Goal: Check status: Check status

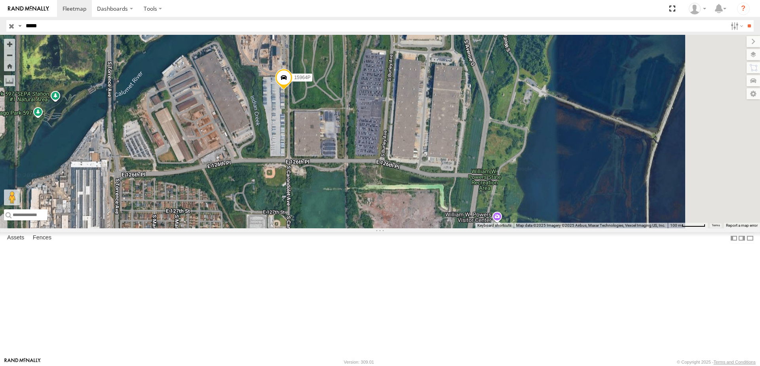
drag, startPoint x: 593, startPoint y: 203, endPoint x: 345, endPoint y: 209, distance: 248.2
click at [345, 209] on div "15964P" at bounding box center [380, 132] width 760 height 194
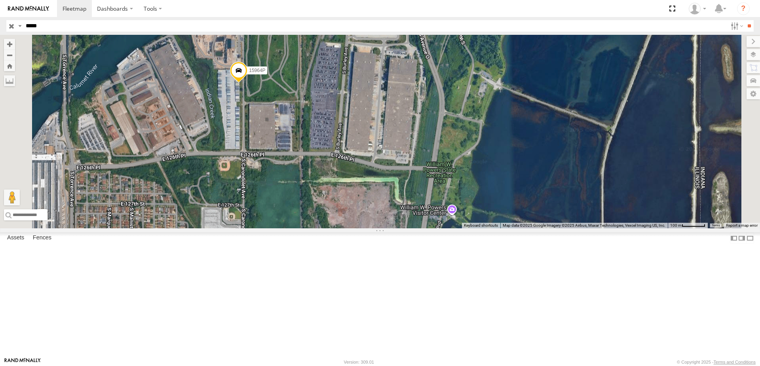
drag, startPoint x: 336, startPoint y: 156, endPoint x: 301, endPoint y: 201, distance: 57.0
click at [301, 201] on div "15964P" at bounding box center [380, 132] width 760 height 194
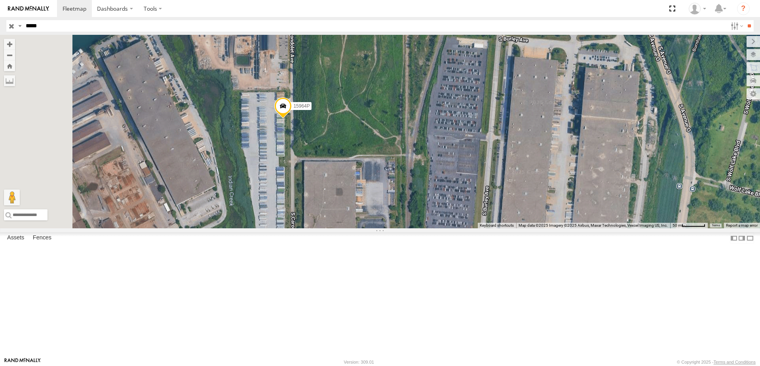
drag, startPoint x: 294, startPoint y: 197, endPoint x: 368, endPoint y: 208, distance: 74.7
click at [368, 208] on div "15964P" at bounding box center [380, 132] width 760 height 194
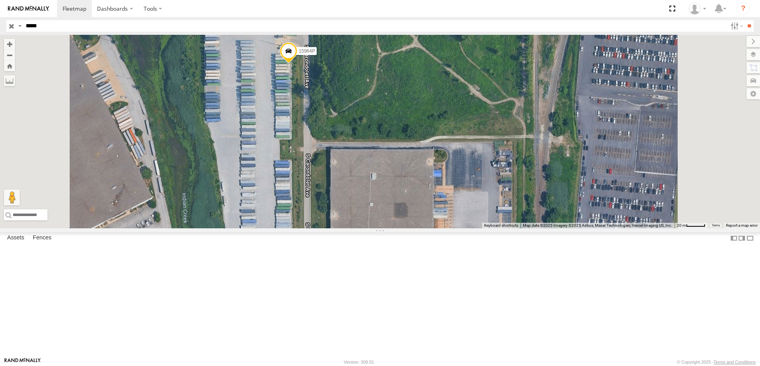
drag, startPoint x: 363, startPoint y: 218, endPoint x: 358, endPoint y: 182, distance: 36.8
click at [358, 182] on div "15964P" at bounding box center [380, 132] width 760 height 194
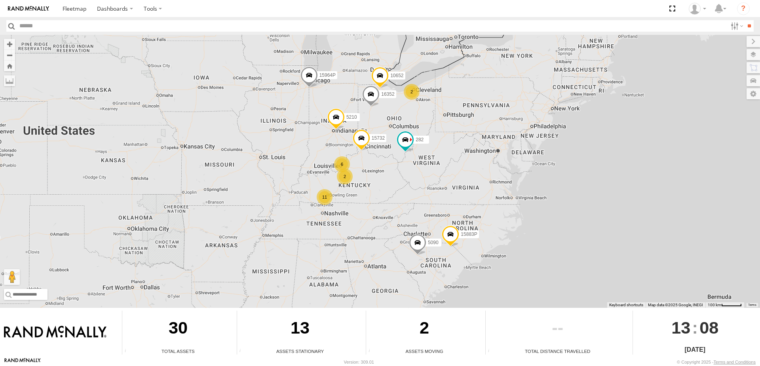
click at [26, 25] on input "text" at bounding box center [372, 25] width 711 height 11
type input "*****"
click at [744, 20] on input "**" at bounding box center [748, 25] width 9 height 11
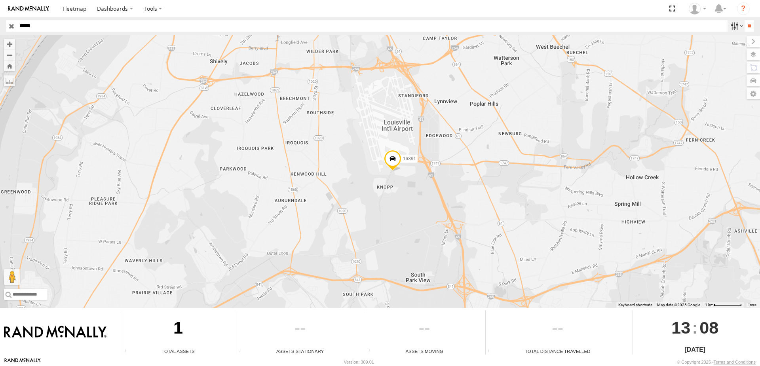
click at [738, 28] on label at bounding box center [735, 25] width 17 height 11
click at [736, 25] on label at bounding box center [735, 25] width 17 height 11
click at [754, 55] on label at bounding box center [745, 54] width 29 height 11
click at [0, 0] on span "Basemaps" at bounding box center [0, 0] width 0 height 0
click at [0, 0] on span "Satellite + Roadmap" at bounding box center [0, 0] width 0 height 0
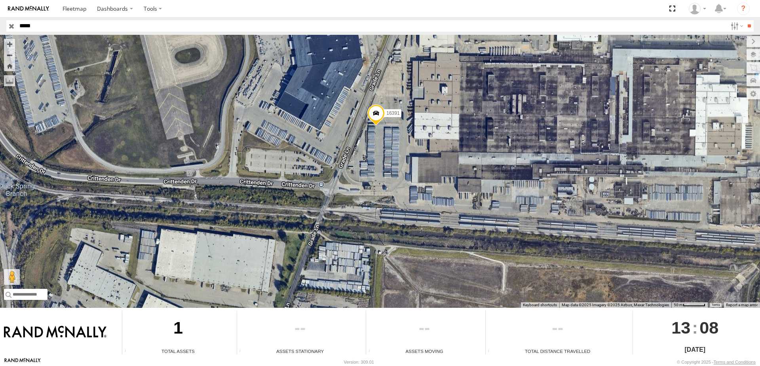
drag, startPoint x: 407, startPoint y: 199, endPoint x: 357, endPoint y: 116, distance: 96.4
click at [357, 116] on div "16391" at bounding box center [380, 171] width 760 height 273
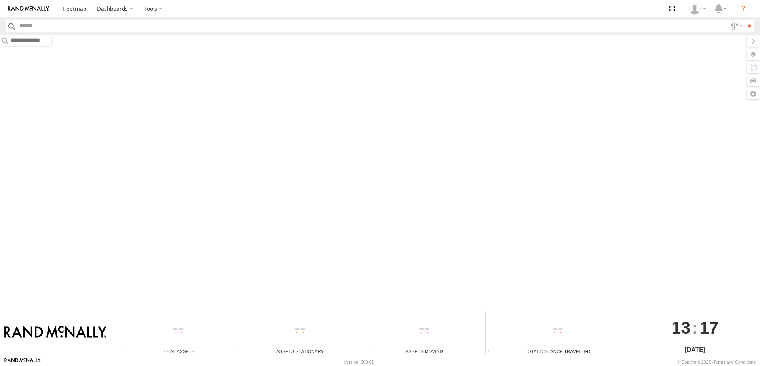
type input "*****"
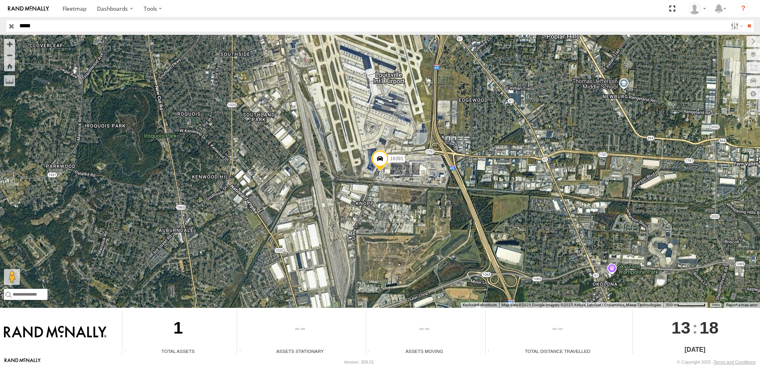
drag, startPoint x: 45, startPoint y: 28, endPoint x: 10, endPoint y: 24, distance: 35.1
click at [10, 24] on div "***** Lighthouse Trailer Sales & Leasing All Assets Aeroplane Helicopter Camera…" at bounding box center [375, 25] width 738 height 11
click at [61, 23] on input "*****" at bounding box center [372, 25] width 711 height 11
type input "*"
type input "*******"
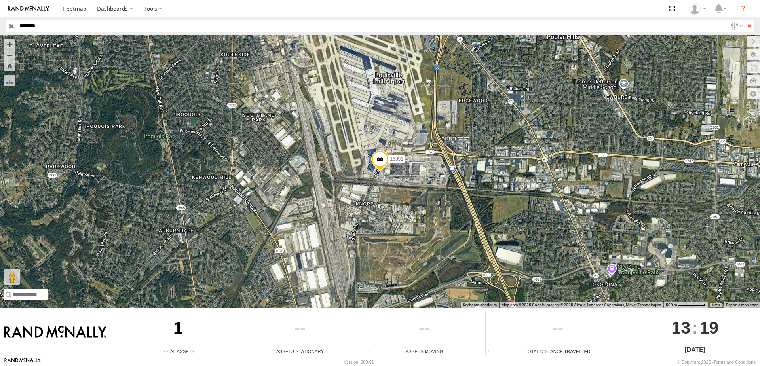
click at [744, 20] on input "**" at bounding box center [748, 25] width 9 height 11
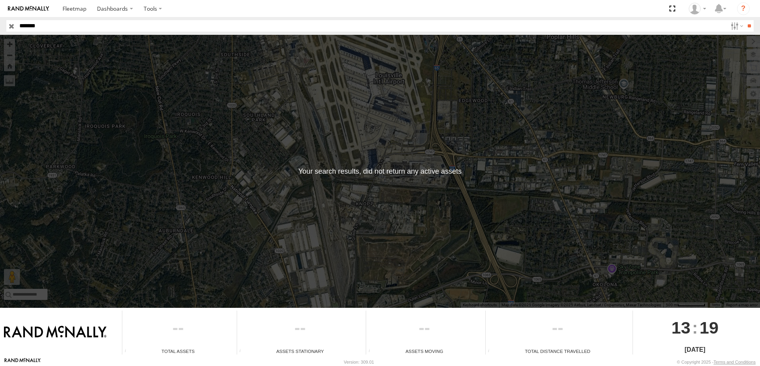
drag, startPoint x: 53, startPoint y: 28, endPoint x: 0, endPoint y: 21, distance: 53.1
click at [0, 21] on div "******* Lighthouse Trailer Sales & Leasing All Assets Aeroplane Helicopter Came…" at bounding box center [380, 26] width 760 height 18
click at [14, 28] on input "button" at bounding box center [11, 25] width 10 height 11
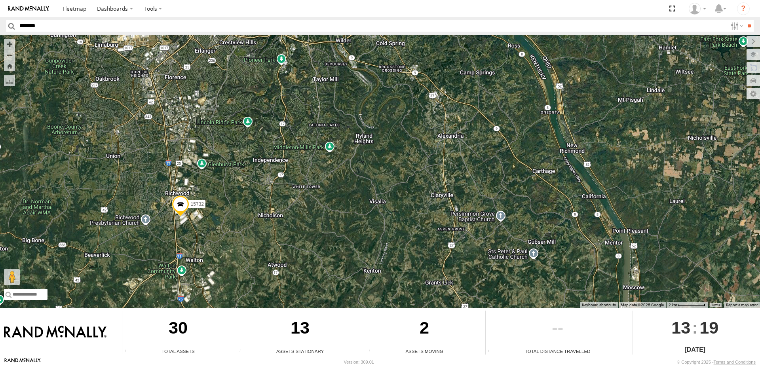
drag, startPoint x: 202, startPoint y: 189, endPoint x: 209, endPoint y: 171, distance: 19.5
click at [209, 171] on div "5210 15964P 15883P 5090 282 10652 15732 16352" at bounding box center [380, 171] width 760 height 273
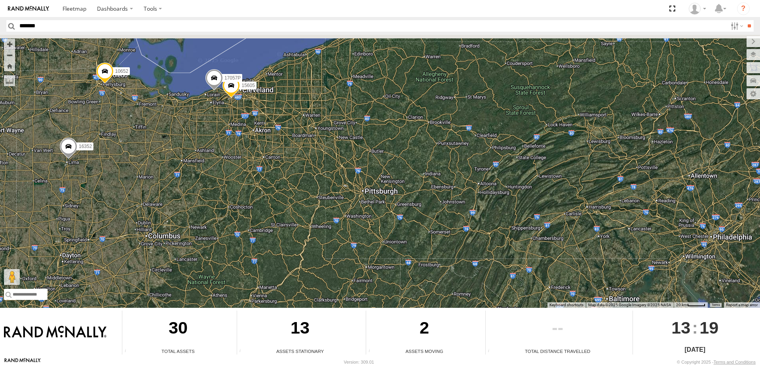
drag, startPoint x: 237, startPoint y: 126, endPoint x: 241, endPoint y: 171, distance: 45.3
click at [241, 171] on div "5210 15964P 15883P 5090 282 10652 15732 16352 15605 17057P" at bounding box center [380, 171] width 760 height 273
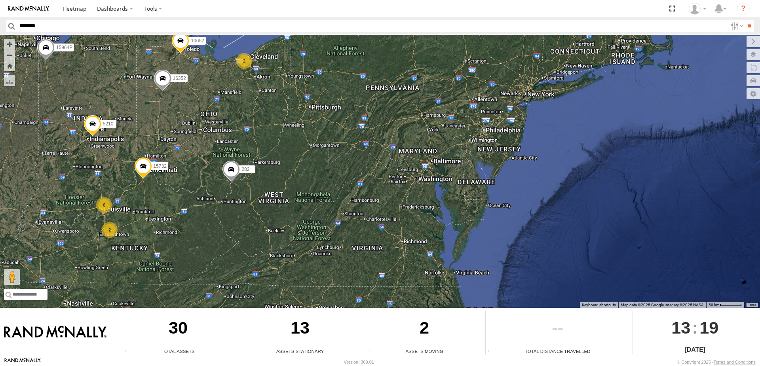
drag, startPoint x: 225, startPoint y: 198, endPoint x: 229, endPoint y: 104, distance: 93.9
click at [229, 104] on div "5210 15964P 15883P 5090 282 10652 15732 16352 2 6 2" at bounding box center [380, 171] width 760 height 273
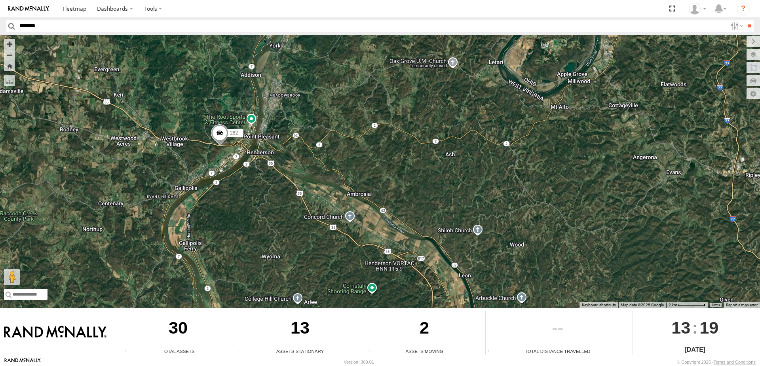
drag, startPoint x: 189, startPoint y: 123, endPoint x: 199, endPoint y: 156, distance: 34.3
click at [199, 156] on div "5210 15964P 15883P 5090 282 10652 15732 16352" at bounding box center [380, 171] width 760 height 273
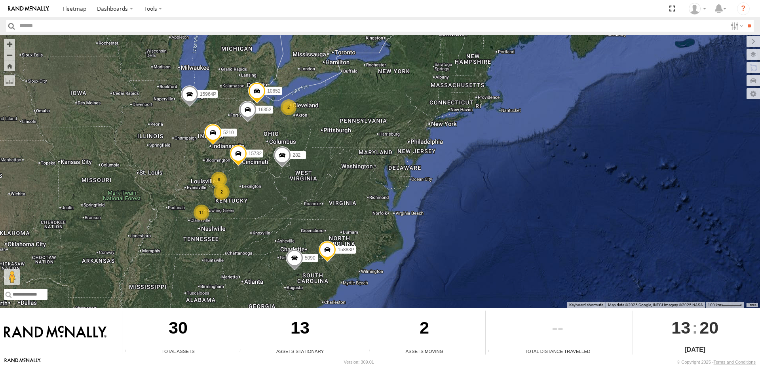
drag, startPoint x: 406, startPoint y: 178, endPoint x: 282, endPoint y: 194, distance: 124.9
click at [282, 194] on div "10652 15732 2 5210 6 15964P 11 15883P 5090 282 2 16352" at bounding box center [380, 171] width 760 height 273
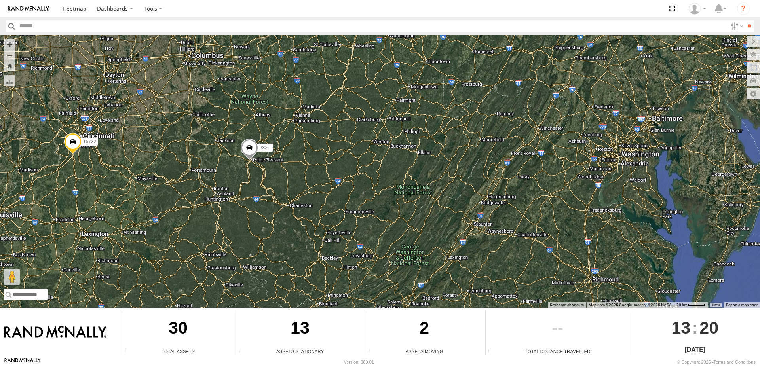
drag, startPoint x: 228, startPoint y: 148, endPoint x: 285, endPoint y: 137, distance: 57.9
click at [285, 137] on div "10652 15732 5210 15964P 15883P 5090 282 16352" at bounding box center [380, 171] width 760 height 273
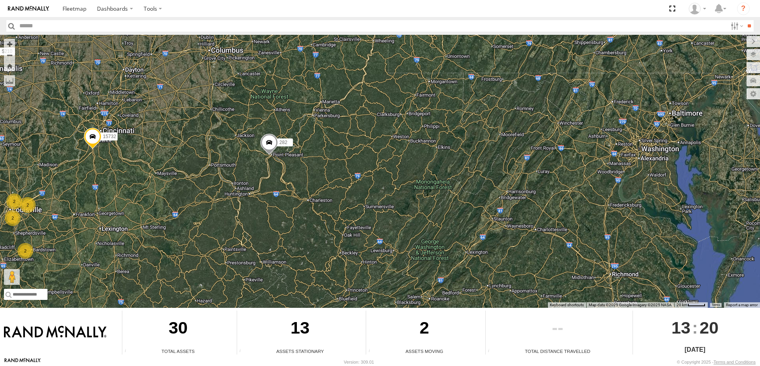
drag, startPoint x: 270, startPoint y: 172, endPoint x: 290, endPoint y: 166, distance: 21.3
click at [290, 166] on div "10652 15732 5210 15964P 15883P 5090 282 16352 2 2 2 2" at bounding box center [380, 171] width 760 height 273
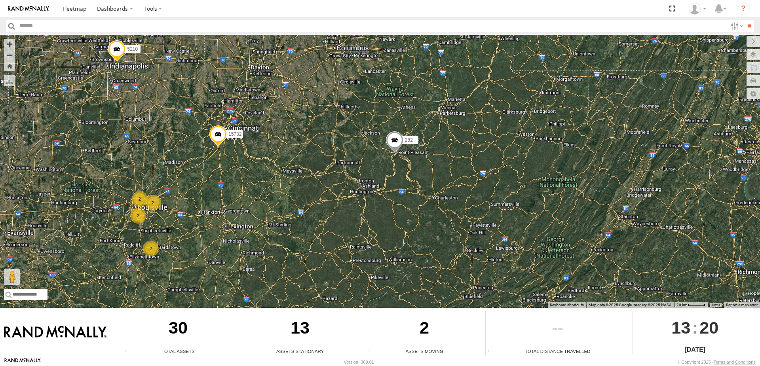
drag, startPoint x: 173, startPoint y: 158, endPoint x: 300, endPoint y: 156, distance: 127.1
click at [300, 156] on div "10652 15732 5210 15964P 15883P 5090 282 16352 2 2 2 2" at bounding box center [380, 171] width 760 height 273
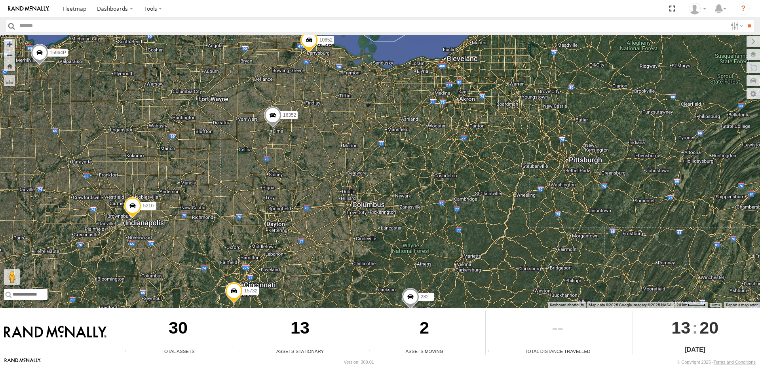
drag, startPoint x: 248, startPoint y: 112, endPoint x: 264, endPoint y: 270, distance: 158.7
click at [264, 270] on div "10652 15732 5210 15964P 15883P 5090 282 16352 2 2 2 2" at bounding box center [380, 171] width 760 height 273
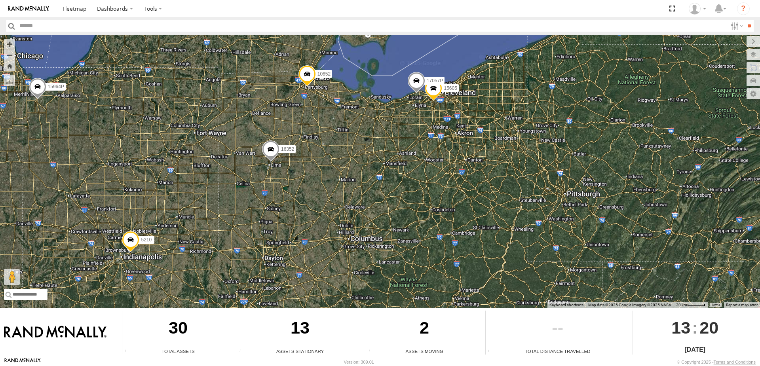
drag, startPoint x: 248, startPoint y: 126, endPoint x: 246, endPoint y: 161, distance: 35.7
click at [246, 161] on div "10652 15732 5210 15964P 15883P 5090 282 16352 2 2 2 2 15605 17057P" at bounding box center [380, 171] width 760 height 273
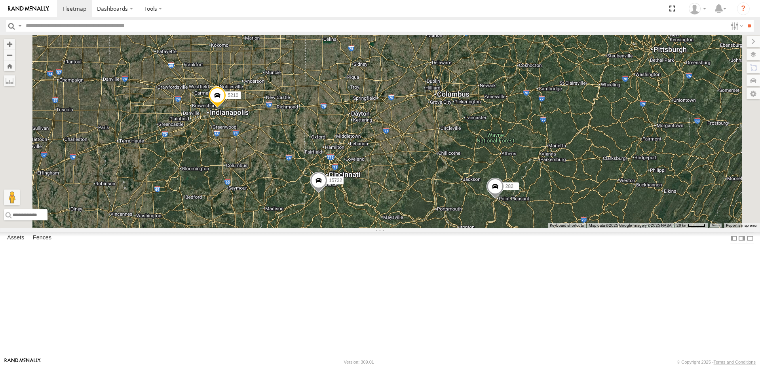
drag, startPoint x: 398, startPoint y: 127, endPoint x: 451, endPoint y: 189, distance: 81.4
click at [451, 189] on div "5210 15964P 15883P 5090 282 15732 2 2 2 2" at bounding box center [380, 132] width 760 height 194
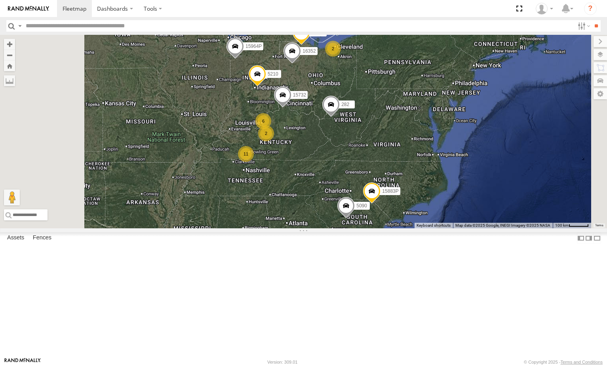
click at [54, 25] on input "text" at bounding box center [298, 25] width 551 height 11
type input "****"
click at [591, 20] on input "**" at bounding box center [595, 25] width 9 height 11
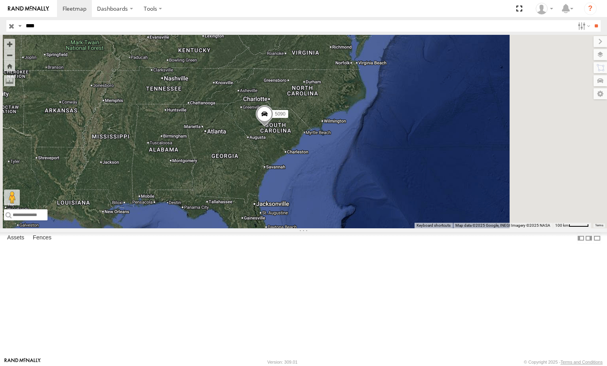
drag, startPoint x: 411, startPoint y: 266, endPoint x: 299, endPoint y: 193, distance: 133.4
click at [299, 193] on div "5090" at bounding box center [303, 132] width 607 height 194
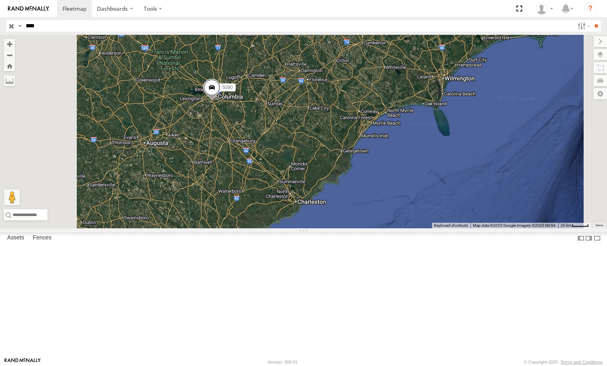
drag, startPoint x: 307, startPoint y: 182, endPoint x: 310, endPoint y: 162, distance: 19.6
click at [220, 100] on span at bounding box center [211, 89] width 17 height 21
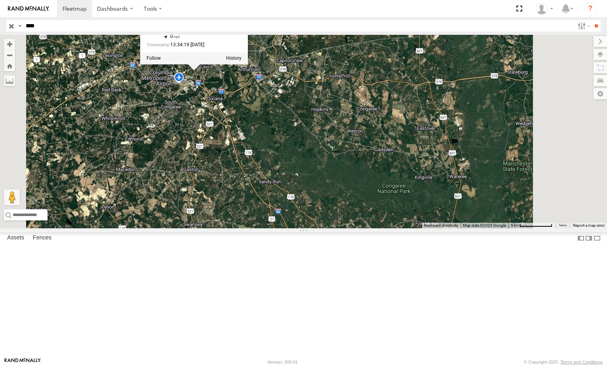
drag, startPoint x: 286, startPoint y: 144, endPoint x: 299, endPoint y: 169, distance: 28.0
click at [299, 169] on div "5090 5090 All Assets I-26 [GEOGRAPHIC_DATA] 33.96025 , -81.09527 0 13:34:19 [DA…" at bounding box center [303, 132] width 607 height 194
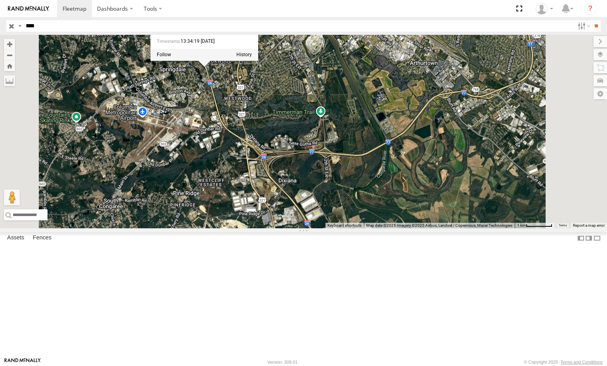
drag, startPoint x: 264, startPoint y: 124, endPoint x: 276, endPoint y: 151, distance: 29.7
click at [276, 151] on div "5090 5090 All Assets I-26 [GEOGRAPHIC_DATA] 33.96025 , -81.09527 0 13:34:19 [DA…" at bounding box center [303, 132] width 607 height 194
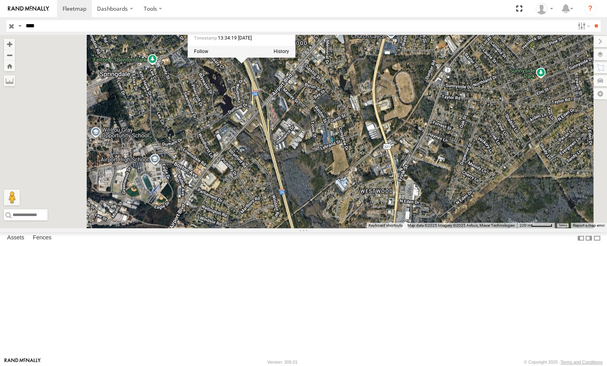
click at [273, 41] on div "13:34:19 [DATE]" at bounding box center [233, 38] width 79 height 5
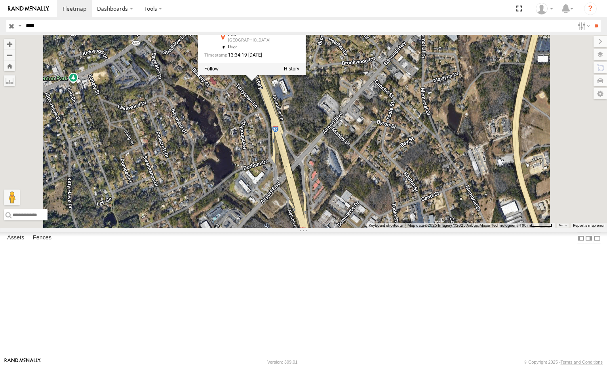
drag, startPoint x: 358, startPoint y: 140, endPoint x: 348, endPoint y: 168, distance: 29.4
click at [348, 168] on div "5090 5090 All Assets I-26 [GEOGRAPHIC_DATA] 33.96025 , -81.09527 0 13:34:19 [DA…" at bounding box center [303, 132] width 607 height 194
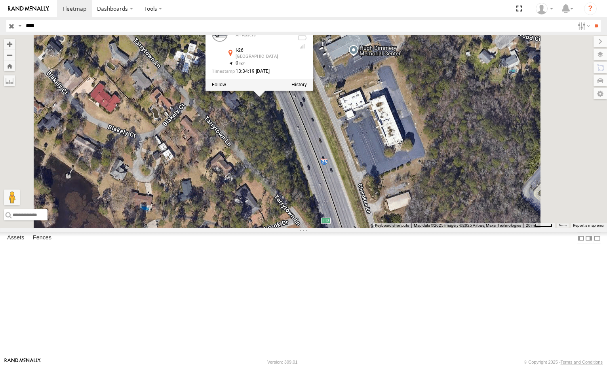
drag, startPoint x: 394, startPoint y: 142, endPoint x: 396, endPoint y: 196, distance: 53.9
click at [396, 196] on div "5090 5090 All Assets I-26 [GEOGRAPHIC_DATA] 33.96025 , -81.09527 0 13:34:19 [DA…" at bounding box center [303, 132] width 607 height 194
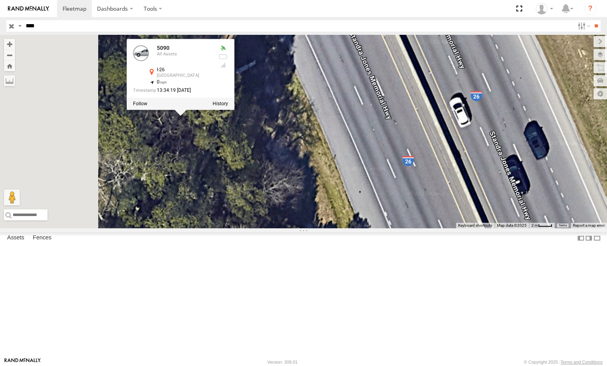
drag, startPoint x: 317, startPoint y: 131, endPoint x: 488, endPoint y: 319, distance: 253.8
click at [488, 228] on div "5090 5090 All Assets I-26 [GEOGRAPHIC_DATA] 33.96025 , -81.09527 0 13:34:19 [DA…" at bounding box center [303, 132] width 607 height 194
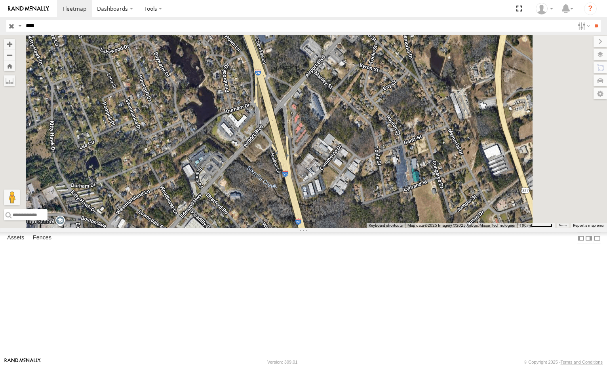
drag, startPoint x: 423, startPoint y: 294, endPoint x: 384, endPoint y: 157, distance: 142.7
click at [384, 157] on div "5090 5090 All Assets I-26 [GEOGRAPHIC_DATA] 33.96025 , -81.09527 0 13:34:19 [DA…" at bounding box center [303, 132] width 607 height 194
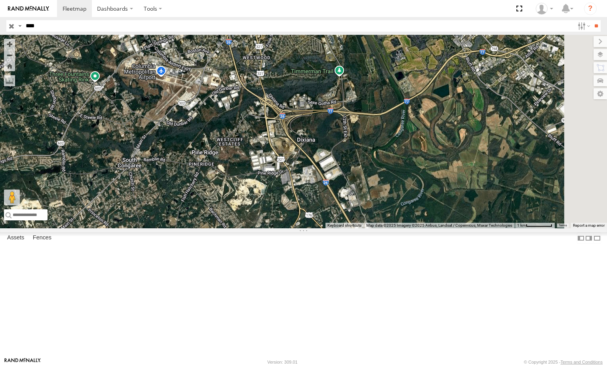
drag, startPoint x: 419, startPoint y: 319, endPoint x: 356, endPoint y: 170, distance: 162.2
click at [356, 170] on div "5090 5090 All Assets I-26 [GEOGRAPHIC_DATA] 33.96025 , -81.09527 0 13:34:19 [DA…" at bounding box center [303, 132] width 607 height 194
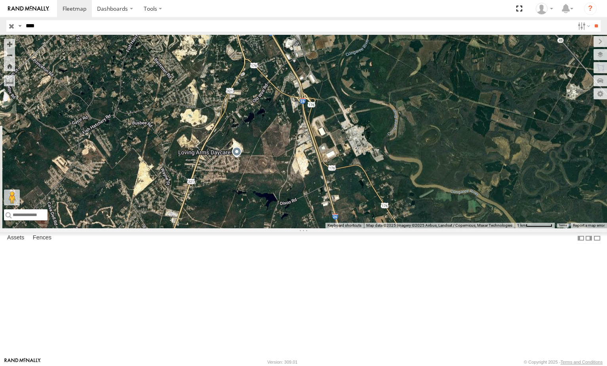
drag, startPoint x: 406, startPoint y: 290, endPoint x: 350, endPoint y: 144, distance: 156.2
click at [350, 144] on div "5090 5090 All Assets I-26 [GEOGRAPHIC_DATA] 33.96025 , -81.09527 0 13:34:19 [DA…" at bounding box center [303, 132] width 607 height 194
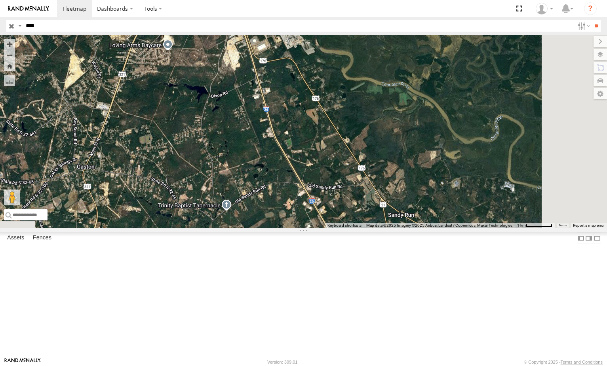
drag, startPoint x: 435, startPoint y: 329, endPoint x: 353, endPoint y: 194, distance: 157.7
click at [353, 195] on div "5090 5090 All Assets I-26 [GEOGRAPHIC_DATA] 33.96025 , -81.09527 0 13:34:19 [DA…" at bounding box center [303, 132] width 607 height 194
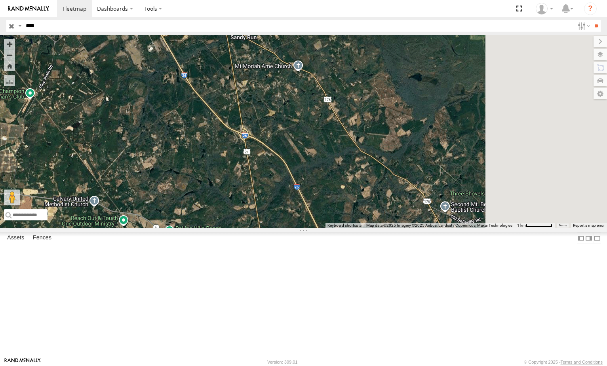
drag, startPoint x: 486, startPoint y: 303, endPoint x: 326, endPoint y: 127, distance: 237.3
click at [326, 127] on div "5090 5090 All Assets I-26 [GEOGRAPHIC_DATA] 33.96025 , -81.09527 0 13:34:19 [DA…" at bounding box center [303, 132] width 607 height 194
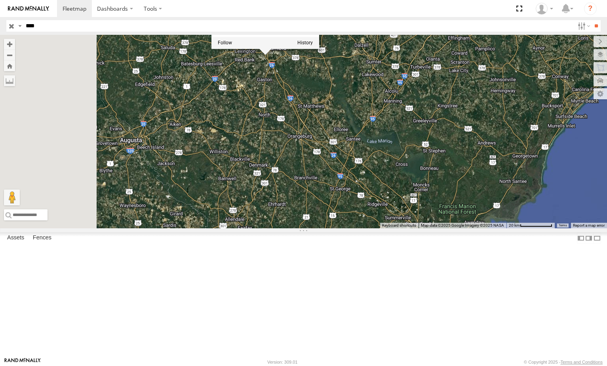
drag, startPoint x: 360, startPoint y: 285, endPoint x: 466, endPoint y: 283, distance: 105.7
click at [466, 228] on div "5090 5090 All Assets I-26 [GEOGRAPHIC_DATA] 33.96025 , -81.09527 0 13:34:19 [DA…" at bounding box center [303, 132] width 607 height 194
